Goal: Transaction & Acquisition: Purchase product/service

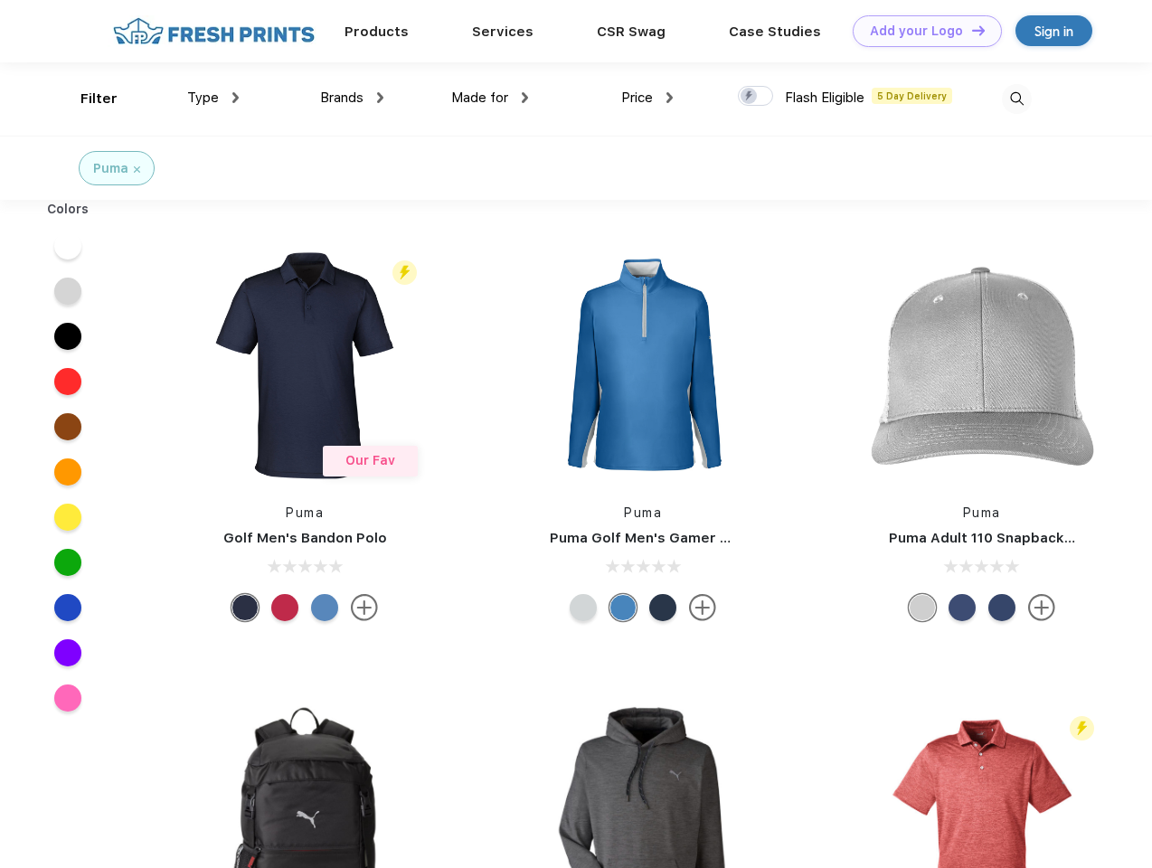
click at [920, 31] on link "Add your Logo Design Tool" at bounding box center [926, 31] width 149 height 32
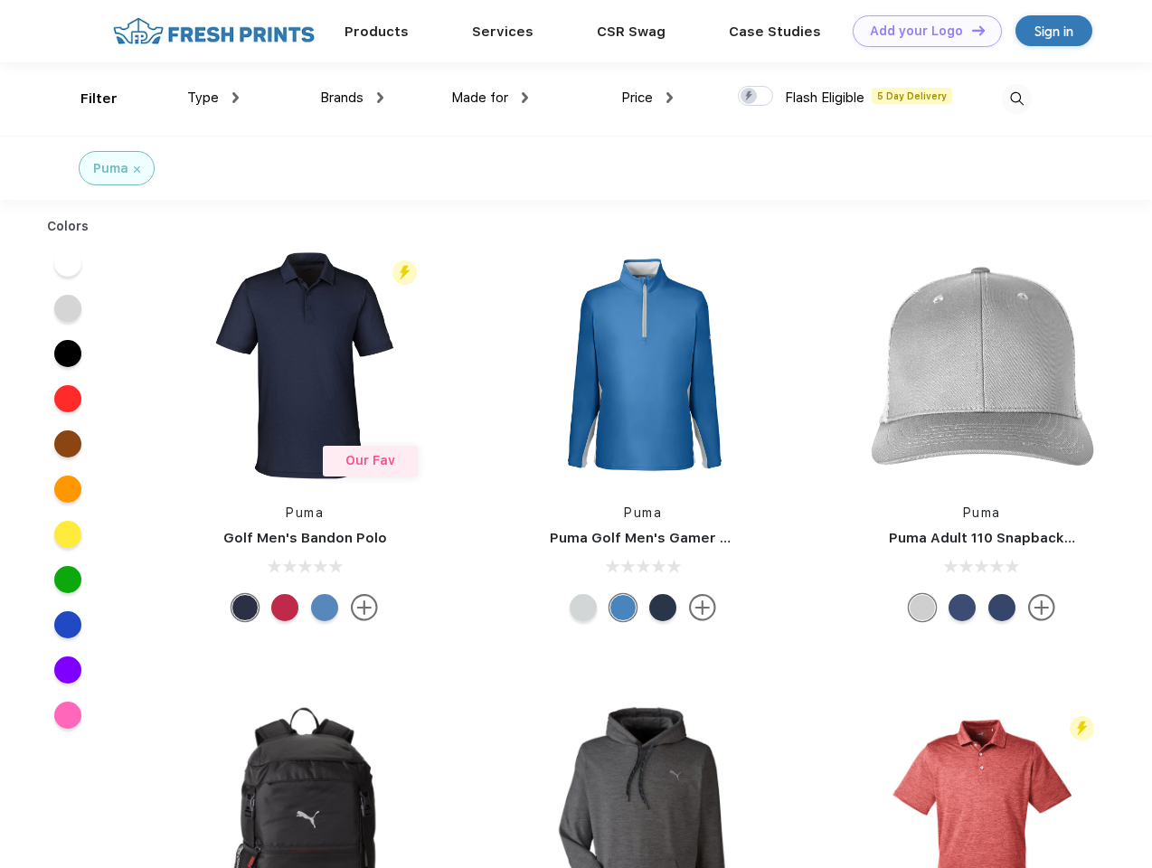
click at [0, 0] on div "Design Tool" at bounding box center [0, 0] width 0 height 0
click at [970, 30] on link "Add your Logo Design Tool" at bounding box center [926, 31] width 149 height 32
click at [87, 99] on div "Filter" at bounding box center [98, 99] width 37 height 21
click at [213, 98] on span "Type" at bounding box center [203, 97] width 32 height 16
click at [352, 98] on span "Brands" at bounding box center [341, 97] width 43 height 16
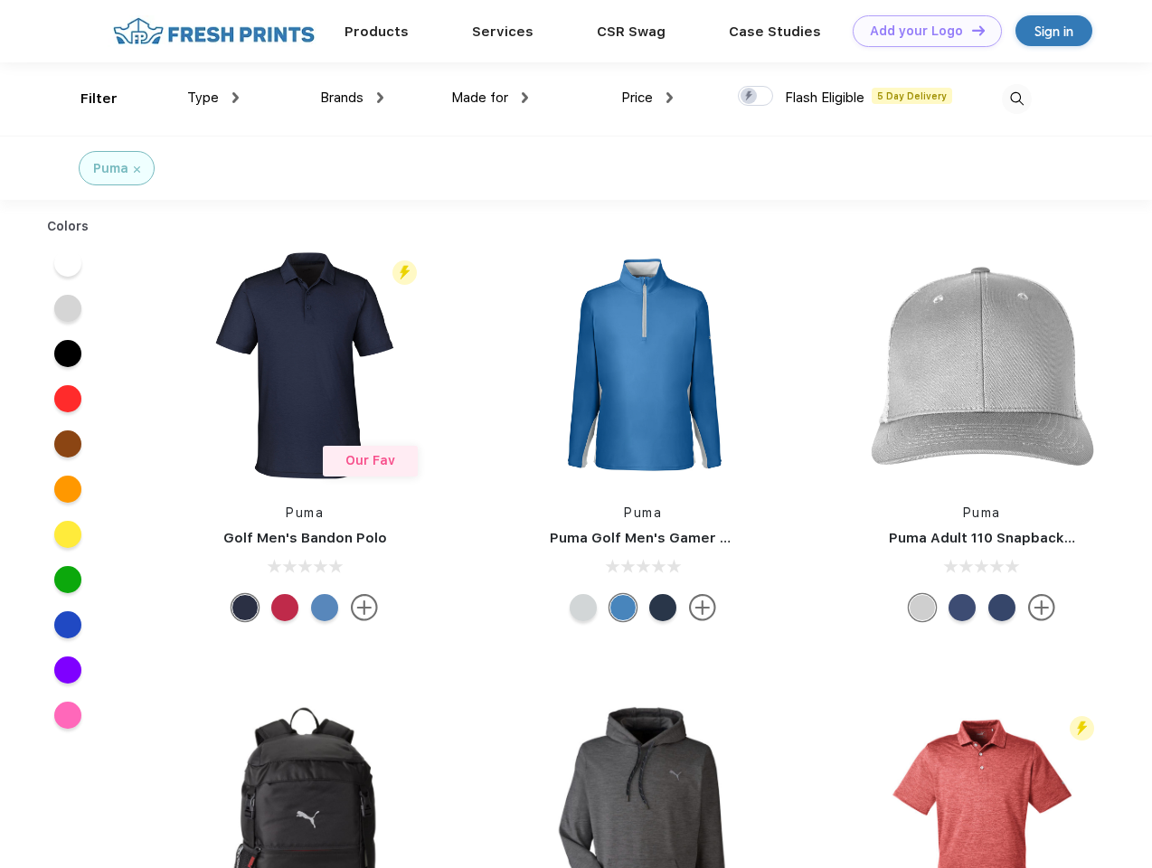
click at [490, 98] on span "Made for" at bounding box center [479, 97] width 57 height 16
click at [647, 98] on span "Price" at bounding box center [637, 97] width 32 height 16
click at [756, 97] on div at bounding box center [755, 96] width 35 height 20
click at [749, 97] on input "checkbox" at bounding box center [744, 91] width 12 height 12
click at [1016, 99] on img at bounding box center [1017, 99] width 30 height 30
